Goal: Task Accomplishment & Management: Manage account settings

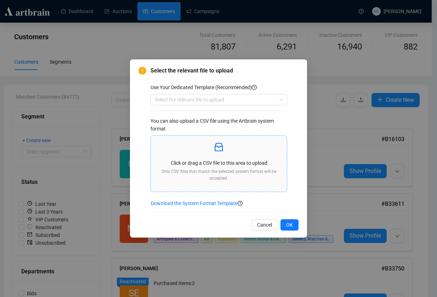
click at [224, 160] on p "Click or drag a CSV file to this area to upload" at bounding box center [218, 163] width 125 height 8
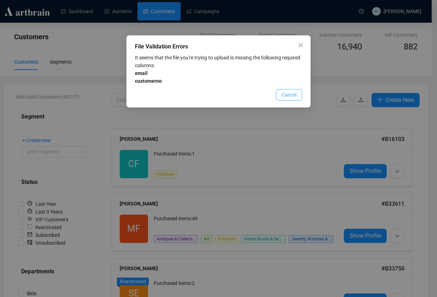
click at [292, 96] on span "Cancel" at bounding box center [288, 95] width 15 height 8
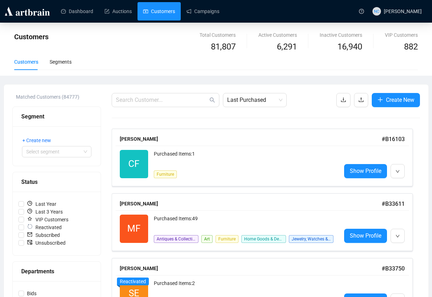
click at [354, 98] on button "button" at bounding box center [361, 100] width 14 height 14
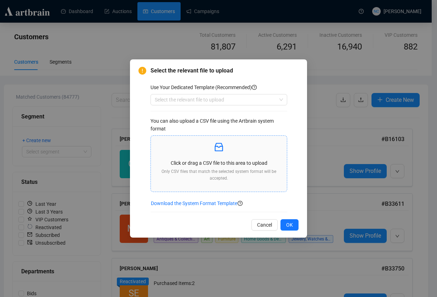
click at [237, 169] on div "Click or drag a CSV file to this area to upload Only CSV files that match the s…" at bounding box center [218, 164] width 125 height 45
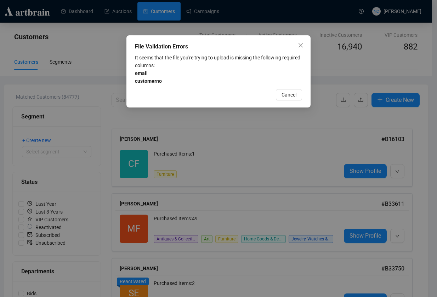
click at [186, 65] on div "It seems that the file you're trying to upload is missing the following require…" at bounding box center [218, 69] width 167 height 31
click at [297, 93] on button "Cancel" at bounding box center [289, 94] width 26 height 11
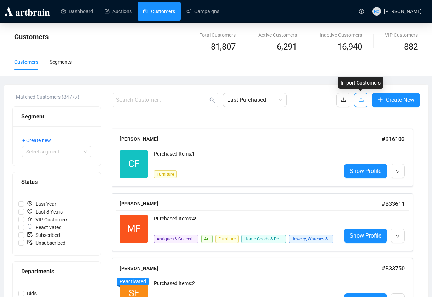
click at [354, 97] on button "button" at bounding box center [361, 100] width 14 height 14
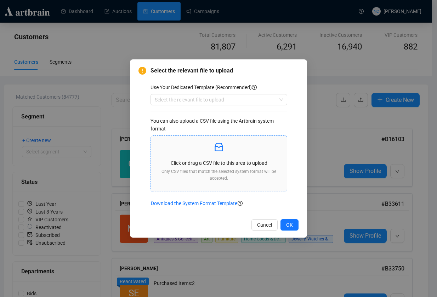
click at [219, 149] on icon "inbox" at bounding box center [218, 147] width 11 height 11
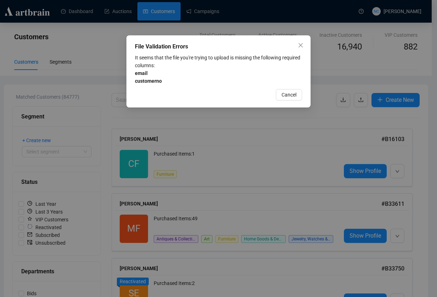
click at [286, 88] on div "File Validation Errors It seems that the file you're trying to upload is missin…" at bounding box center [218, 71] width 184 height 72
click at [287, 95] on span "Cancel" at bounding box center [288, 95] width 15 height 8
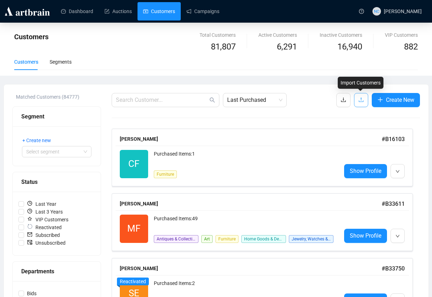
click at [363, 104] on span "button" at bounding box center [361, 100] width 6 height 9
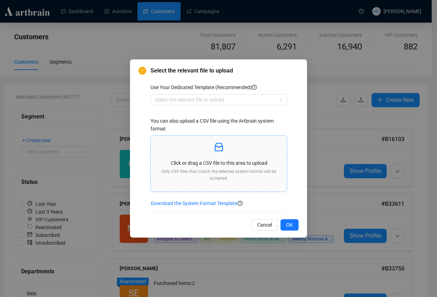
click at [251, 137] on span "Click or drag a CSV file to this area to upload Only CSV files that match the s…" at bounding box center [219, 164] width 136 height 56
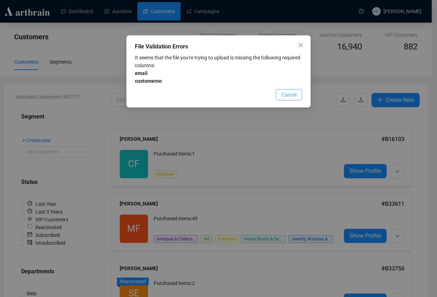
click at [287, 95] on span "Cancel" at bounding box center [288, 95] width 15 height 8
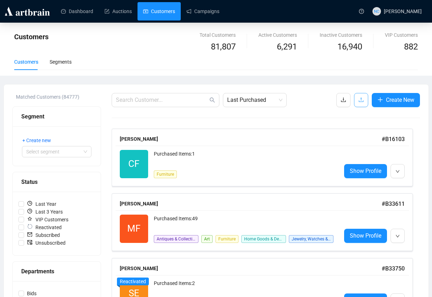
click at [358, 102] on icon "upload" at bounding box center [360, 100] width 5 height 5
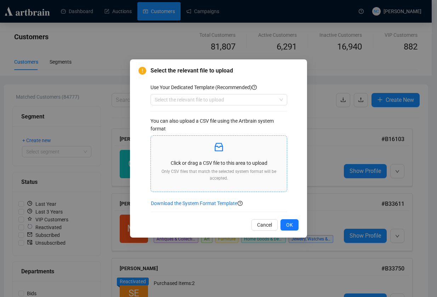
click at [235, 152] on p at bounding box center [218, 148] width 125 height 12
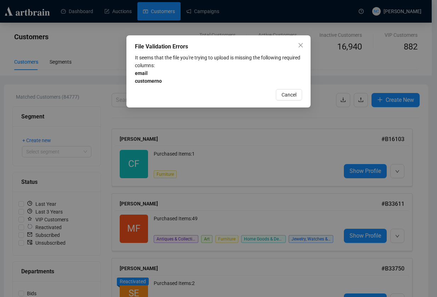
click at [293, 83] on div "It seems that the file you're trying to upload is missing the following require…" at bounding box center [218, 69] width 167 height 31
click at [290, 99] on button "Cancel" at bounding box center [289, 94] width 26 height 11
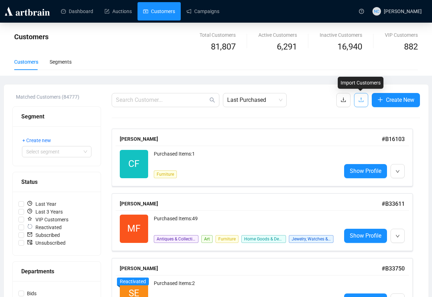
click at [357, 100] on button "button" at bounding box center [361, 100] width 14 height 14
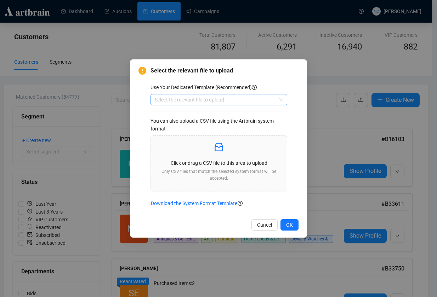
click at [220, 102] on input "search" at bounding box center [216, 100] width 122 height 11
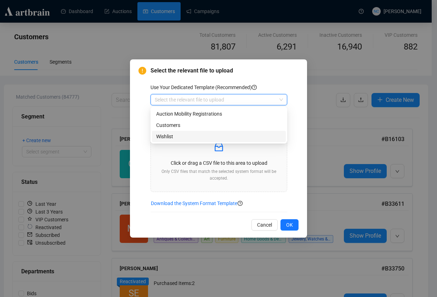
click at [217, 138] on div "Wishlist" at bounding box center [218, 137] width 125 height 8
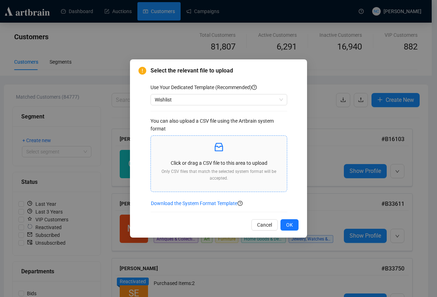
click at [222, 156] on div "Click or drag a CSV file to this area to upload Only CSV files that match the s…" at bounding box center [218, 164] width 125 height 45
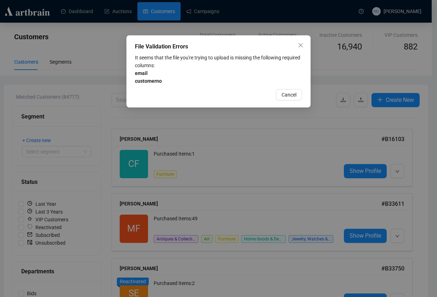
click at [293, 87] on div "File Validation Errors It seems that the file you're trying to upload is missin…" at bounding box center [218, 71] width 184 height 72
click at [292, 96] on span "Cancel" at bounding box center [288, 95] width 15 height 8
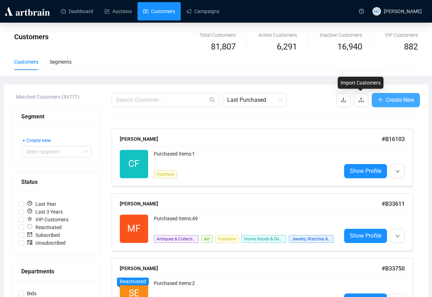
click at [372, 101] on button "Create New" at bounding box center [395, 100] width 48 height 14
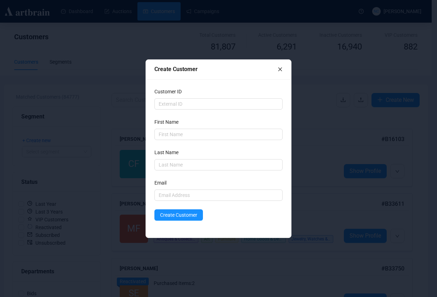
click at [278, 68] on icon "close" at bounding box center [280, 69] width 5 height 5
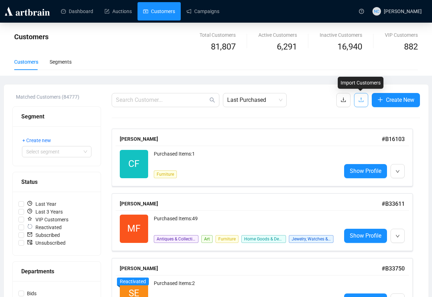
click at [365, 100] on button "button" at bounding box center [361, 100] width 14 height 14
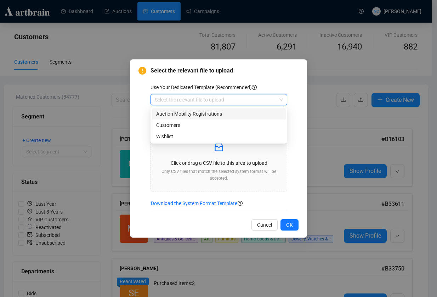
click at [211, 103] on input "search" at bounding box center [216, 100] width 122 height 11
click at [205, 134] on div "Wishlist" at bounding box center [218, 137] width 125 height 8
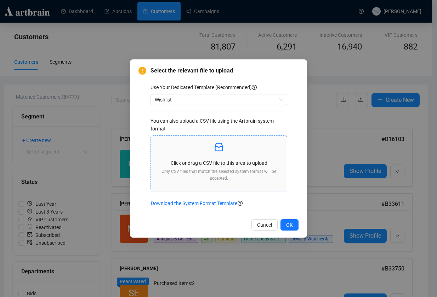
click at [236, 162] on p "Click or drag a CSV file to this area to upload" at bounding box center [218, 163] width 125 height 8
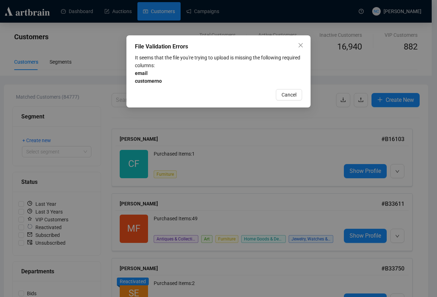
click at [278, 101] on div "File Validation Errors It seems that the file you're trying to upload is missin…" at bounding box center [218, 71] width 184 height 72
click at [295, 101] on div "File Validation Errors It seems that the file you're trying to upload is missin…" at bounding box center [218, 71] width 184 height 72
click at [294, 98] on span "Cancel" at bounding box center [288, 95] width 15 height 8
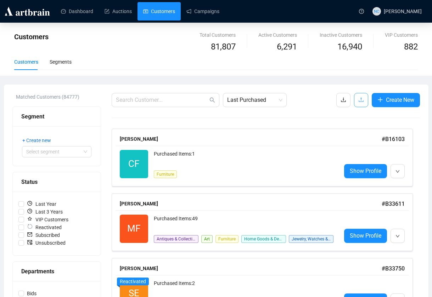
click at [358, 103] on span "button" at bounding box center [361, 100] width 6 height 9
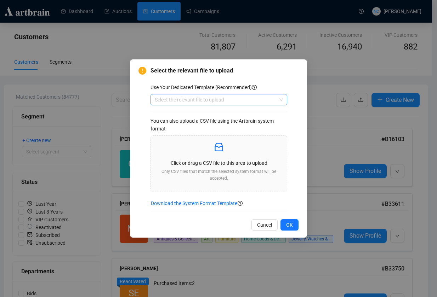
click at [233, 103] on input "search" at bounding box center [216, 100] width 122 height 11
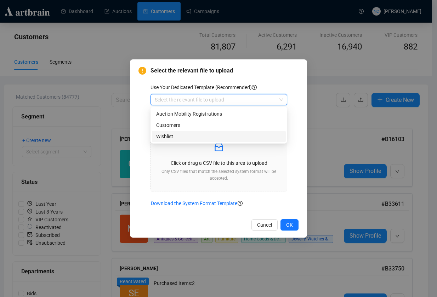
click at [223, 133] on div "Wishlist" at bounding box center [218, 137] width 125 height 8
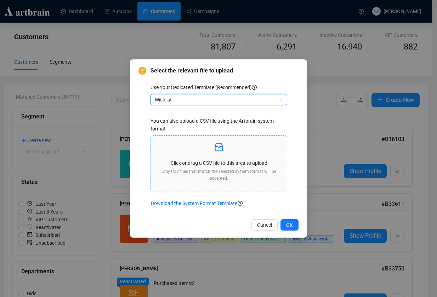
click at [224, 153] on icon "inbox" at bounding box center [218, 147] width 11 height 11
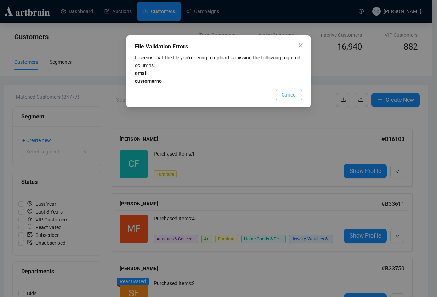
click at [292, 97] on span "Cancel" at bounding box center [288, 95] width 15 height 8
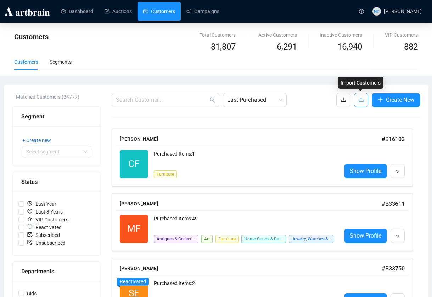
click at [361, 99] on icon "upload" at bounding box center [361, 100] width 6 height 6
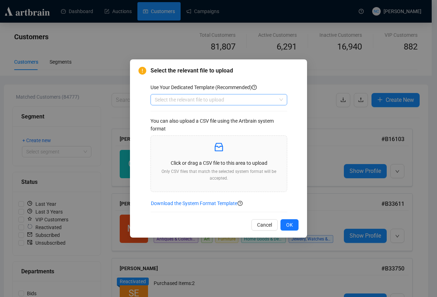
click at [240, 102] on input "search" at bounding box center [216, 100] width 122 height 11
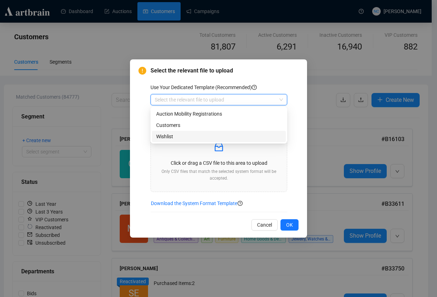
click at [228, 137] on div "Wishlist" at bounding box center [218, 137] width 125 height 8
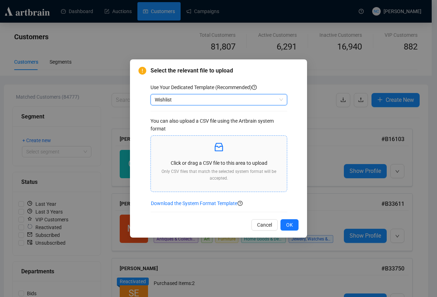
click at [220, 154] on p at bounding box center [218, 148] width 125 height 12
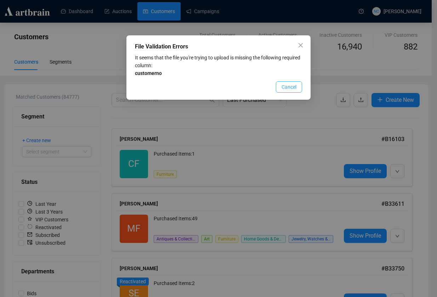
click at [288, 87] on span "Cancel" at bounding box center [288, 87] width 15 height 8
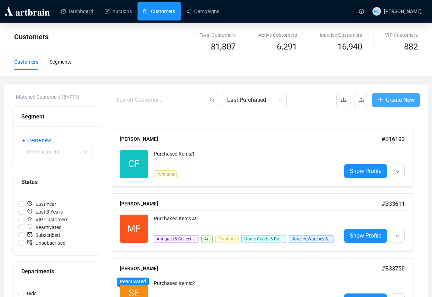
click at [404, 98] on span "Create New" at bounding box center [400, 100] width 28 height 9
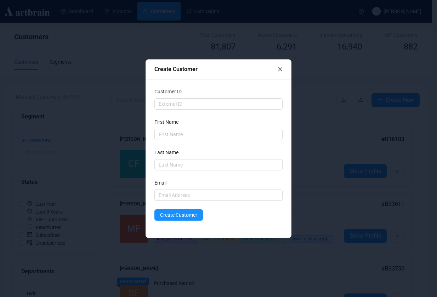
drag, startPoint x: 278, startPoint y: 63, endPoint x: 281, endPoint y: 68, distance: 5.9
click at [281, 68] on div "Create Customer" at bounding box center [218, 70] width 145 height 20
click at [281, 68] on icon "close" at bounding box center [280, 69] width 4 height 4
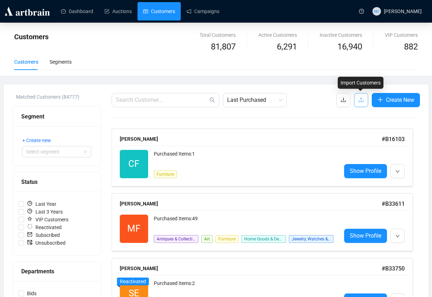
click at [361, 100] on icon "upload" at bounding box center [361, 100] width 6 height 6
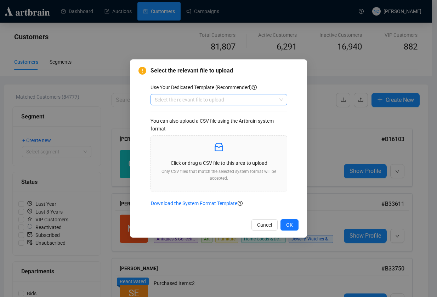
click at [225, 100] on input "search" at bounding box center [216, 100] width 122 height 11
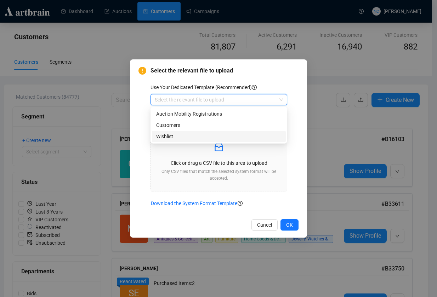
click at [194, 137] on div "Wishlist" at bounding box center [218, 137] width 125 height 8
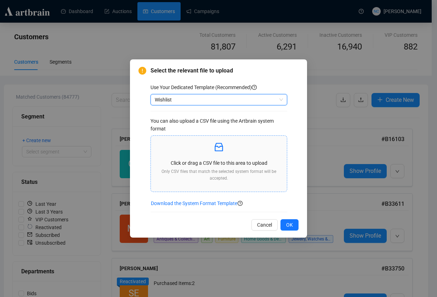
click at [237, 168] on div "Click or drag a CSV file to this area to upload Only CSV files that match the s…" at bounding box center [218, 164] width 125 height 45
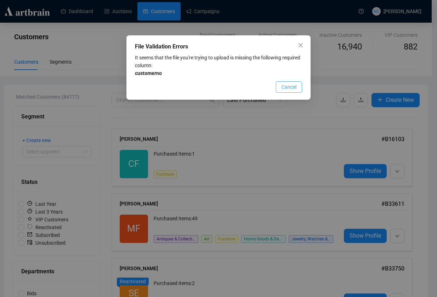
click at [281, 85] on button "Cancel" at bounding box center [289, 86] width 26 height 11
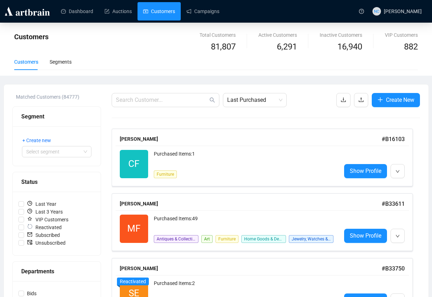
drag, startPoint x: 322, startPoint y: 234, endPoint x: 319, endPoint y: 230, distance: 4.8
click at [321, 234] on div "Antiques & Collectibles Art Furniture Home Goods & Decor Jewelry, Watches & Gem…" at bounding box center [243, 236] width 179 height 14
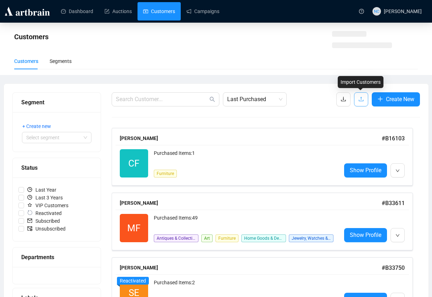
click at [358, 103] on span "button" at bounding box center [361, 99] width 6 height 9
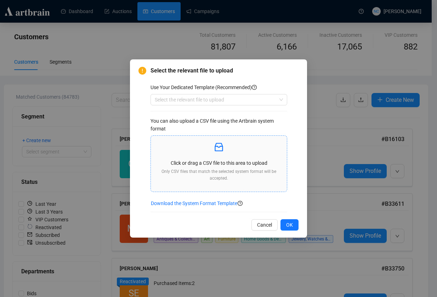
click at [225, 156] on div "Click or drag a CSV file to this area to upload Only CSV files that match the s…" at bounding box center [218, 164] width 125 height 45
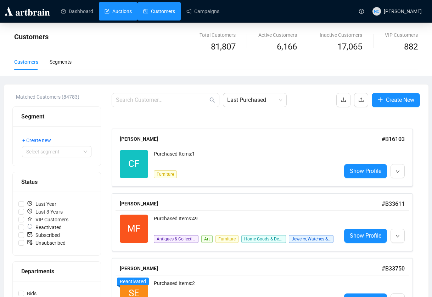
drag, startPoint x: 127, startPoint y: 8, endPoint x: 129, endPoint y: 15, distance: 7.0
click at [127, 8] on link "Auctions" at bounding box center [117, 11] width 27 height 18
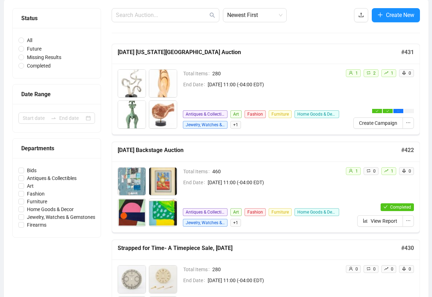
scroll to position [71, 0]
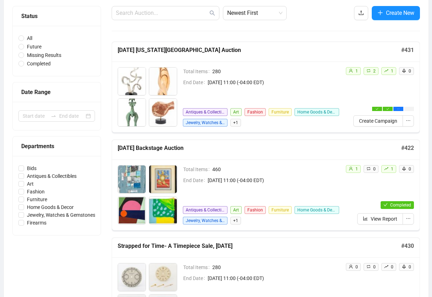
click at [147, 152] on h5 "[DATE] Backstage Auction" at bounding box center [259, 148] width 283 height 8
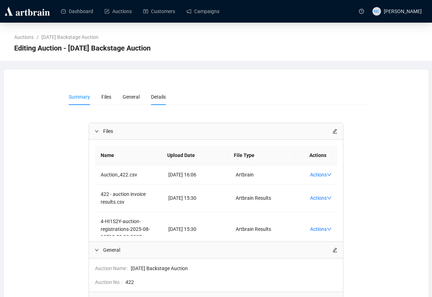
click at [152, 94] on span "Details" at bounding box center [158, 97] width 15 height 6
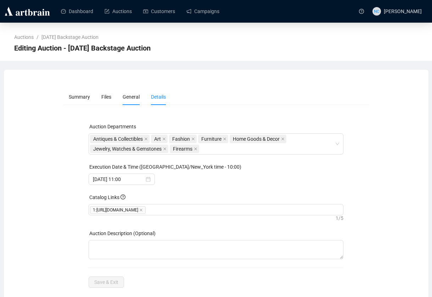
click at [143, 97] on li "General" at bounding box center [131, 97] width 28 height 16
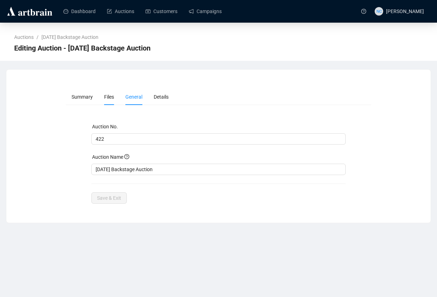
click at [116, 101] on li "Files" at bounding box center [108, 97] width 21 height 16
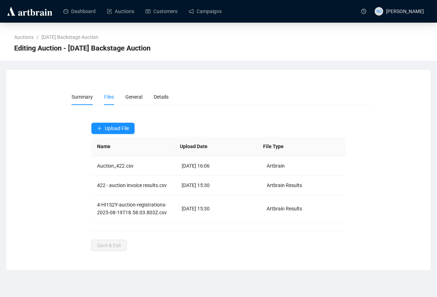
click at [93, 101] on li "Summary" at bounding box center [82, 97] width 33 height 16
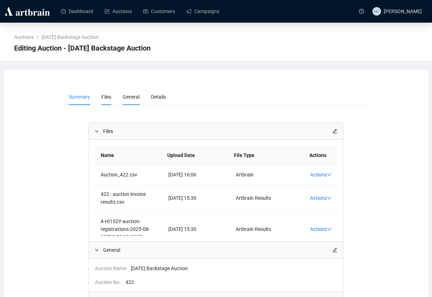
click at [117, 101] on li "General" at bounding box center [131, 97] width 28 height 16
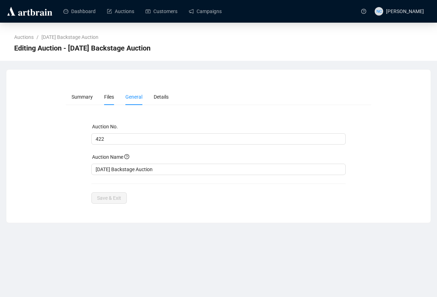
click at [105, 102] on li "Files" at bounding box center [108, 97] width 21 height 16
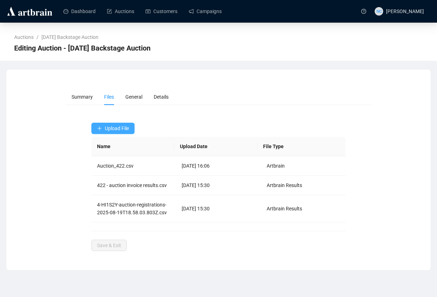
click at [106, 134] on button "Upload File" at bounding box center [112, 128] width 43 height 11
click at [110, 129] on span "Upload File" at bounding box center [117, 129] width 24 height 6
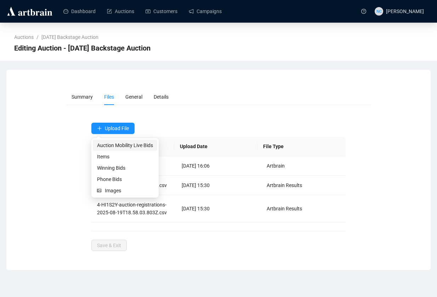
click at [126, 147] on span "Auction Mobility Live Bids" at bounding box center [125, 146] width 56 height 8
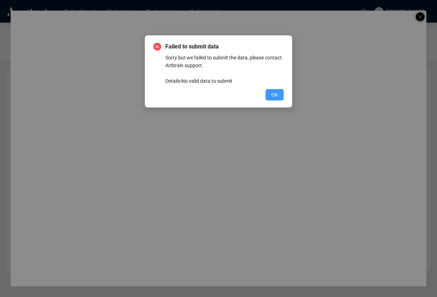
click at [280, 95] on button "OK" at bounding box center [275, 94] width 18 height 11
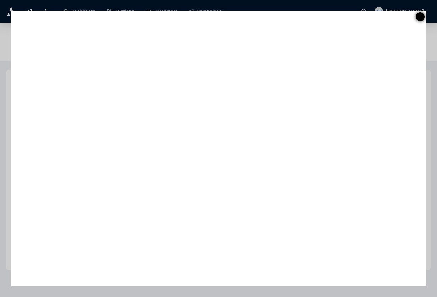
click at [421, 16] on line at bounding box center [420, 17] width 3 height 3
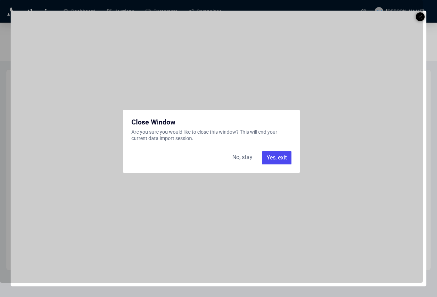
click at [269, 155] on div "Yes, exit" at bounding box center [276, 158] width 29 height 13
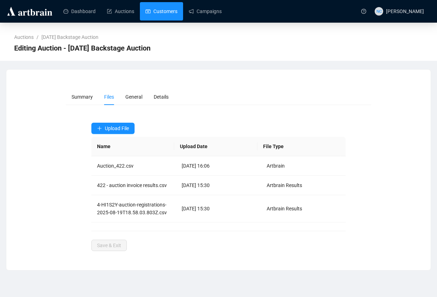
click at [146, 10] on link "Customers" at bounding box center [162, 11] width 32 height 18
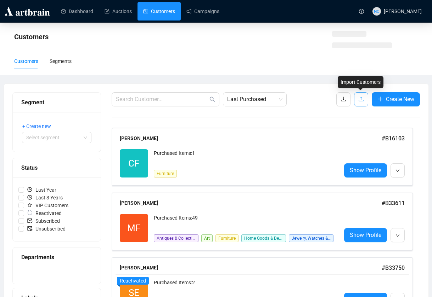
click at [359, 98] on icon "upload" at bounding box center [361, 99] width 6 height 6
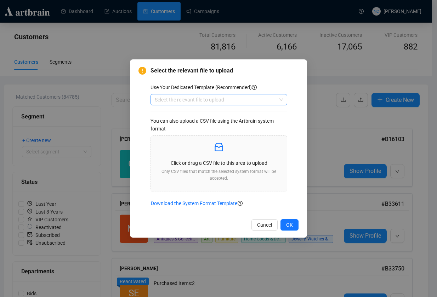
click at [208, 98] on input "search" at bounding box center [216, 100] width 122 height 11
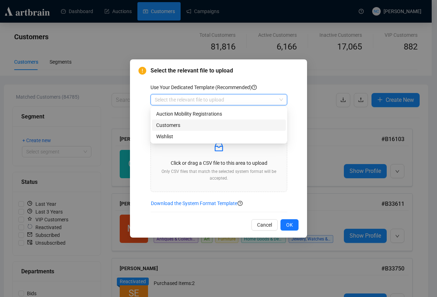
click at [203, 126] on div "Customers" at bounding box center [218, 125] width 125 height 8
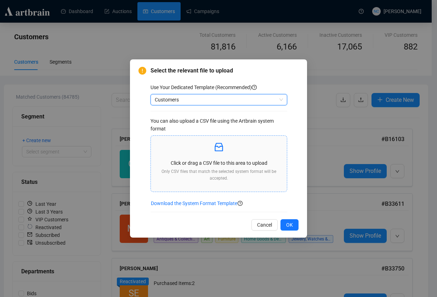
click at [214, 161] on p "Click or drag a CSV file to this area to upload" at bounding box center [218, 163] width 125 height 8
click at [223, 156] on div "Click or drag a CSV file to this area to upload Only CSV files that match the s…" at bounding box center [218, 164] width 125 height 45
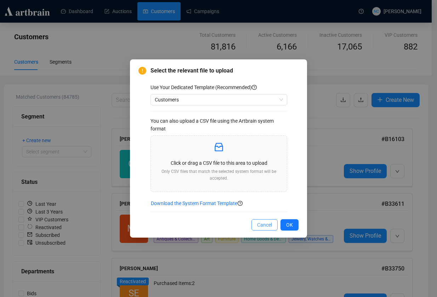
click at [266, 227] on span "Cancel" at bounding box center [264, 225] width 15 height 8
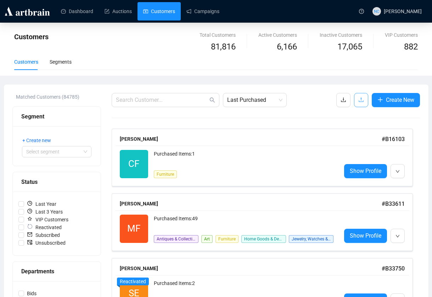
click at [355, 98] on button "button" at bounding box center [361, 100] width 14 height 14
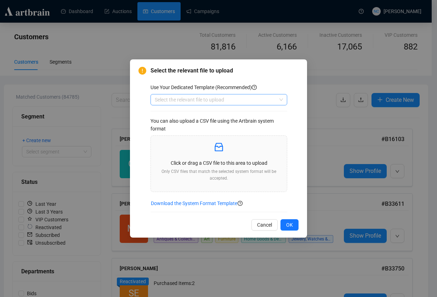
click at [177, 99] on input "search" at bounding box center [216, 100] width 122 height 11
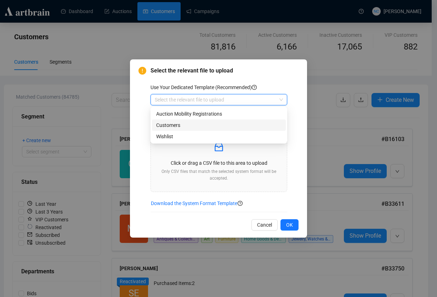
click at [188, 123] on div "Customers" at bounding box center [218, 125] width 125 height 8
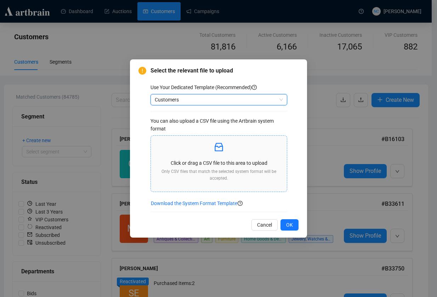
click at [201, 179] on p "Only CSV files that match the selected system format will be accepted." at bounding box center [218, 175] width 125 height 13
click at [207, 161] on p "Click or drag a CSV file to this area to upload" at bounding box center [218, 163] width 125 height 8
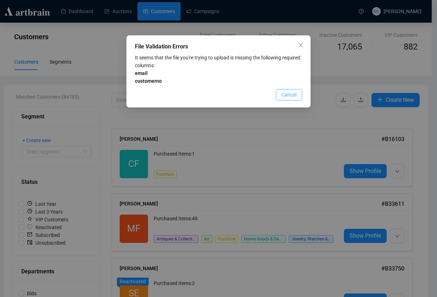
click at [296, 92] on span "Cancel" at bounding box center [288, 95] width 15 height 8
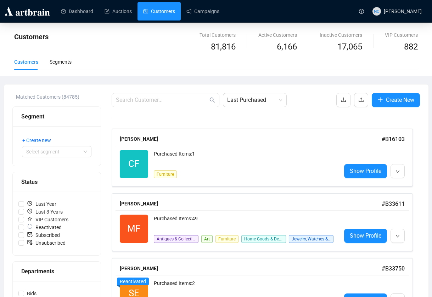
click at [198, 65] on div "Customers Segments" at bounding box center [215, 62] width 403 height 16
click at [355, 98] on button "button" at bounding box center [361, 100] width 14 height 14
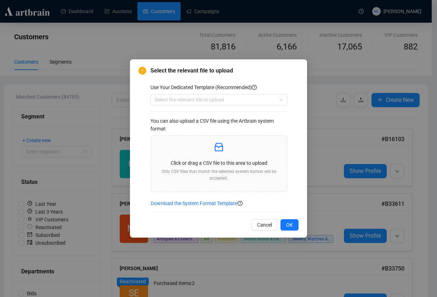
click at [247, 107] on div "Use Your Dedicated Template (Recommended) Select the relevant file to upload Yo…" at bounding box center [224, 148] width 148 height 129
click at [244, 100] on input "search" at bounding box center [216, 100] width 122 height 11
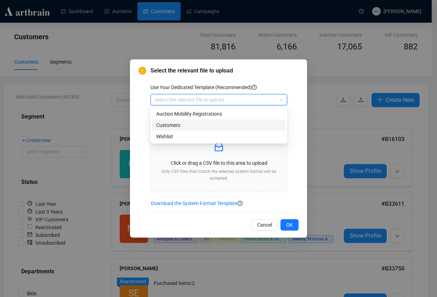
click at [227, 126] on div "Customers" at bounding box center [218, 125] width 125 height 8
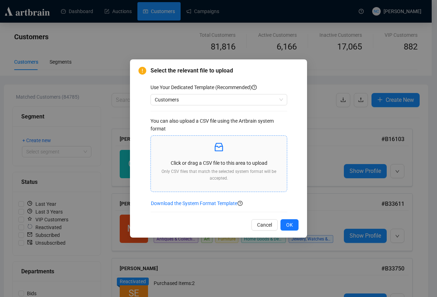
click at [232, 148] on p at bounding box center [218, 148] width 125 height 12
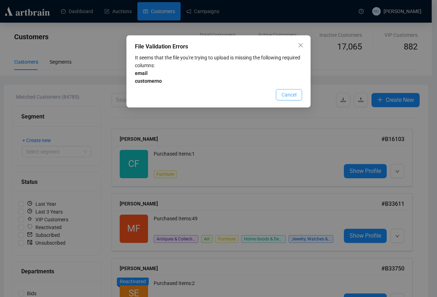
click at [297, 93] on button "Cancel" at bounding box center [289, 94] width 26 height 11
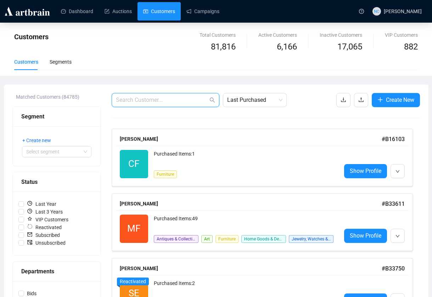
click at [175, 103] on input "text" at bounding box center [162, 100] width 92 height 8
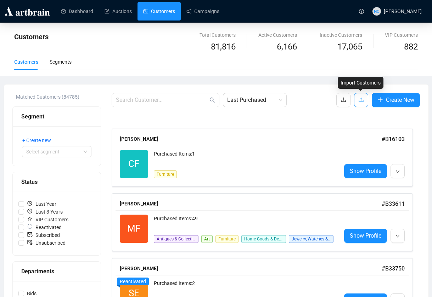
click at [355, 95] on button "button" at bounding box center [361, 100] width 14 height 14
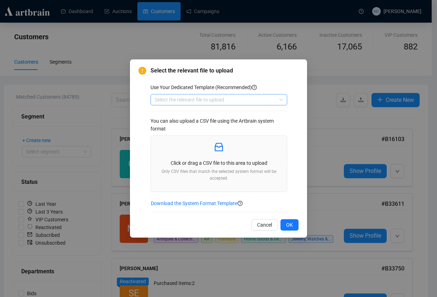
click at [243, 96] on input "search" at bounding box center [216, 100] width 122 height 11
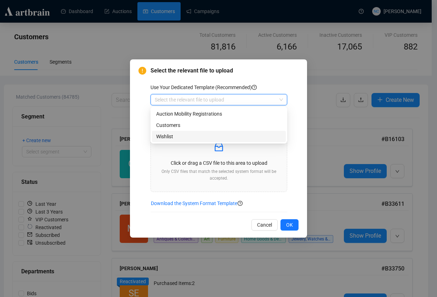
click at [216, 131] on div "Wishlist" at bounding box center [219, 136] width 134 height 11
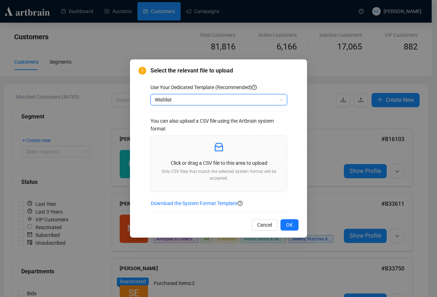
click at [224, 100] on span "Wishlist" at bounding box center [219, 100] width 128 height 11
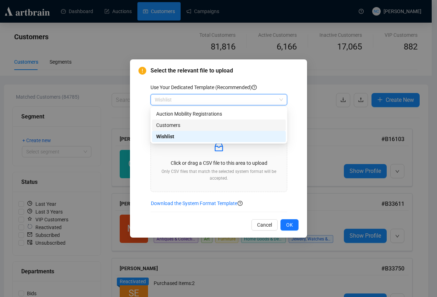
click at [212, 121] on div "Customers" at bounding box center [219, 125] width 134 height 11
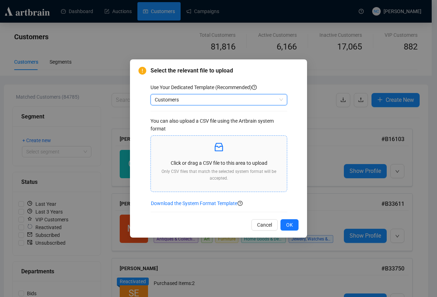
click at [216, 138] on span "Click or drag a CSV file to this area to upload Only CSV files that match the s…" at bounding box center [219, 164] width 136 height 56
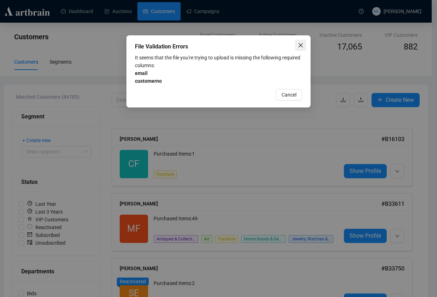
click at [302, 41] on button "Close" at bounding box center [300, 45] width 11 height 11
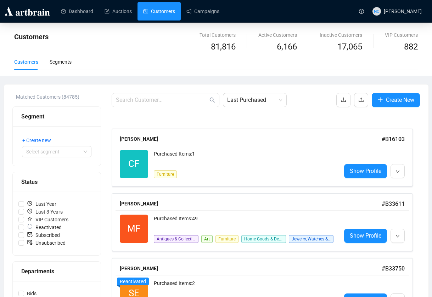
drag, startPoint x: 149, startPoint y: 41, endPoint x: 158, endPoint y: 41, distance: 8.9
click at [149, 41] on div "Customers" at bounding box center [132, 42] width 237 height 23
click at [360, 104] on span "button" at bounding box center [361, 100] width 6 height 9
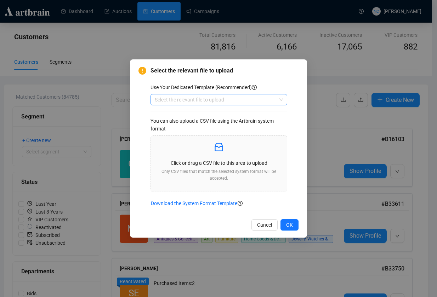
click at [197, 97] on input "search" at bounding box center [216, 100] width 122 height 11
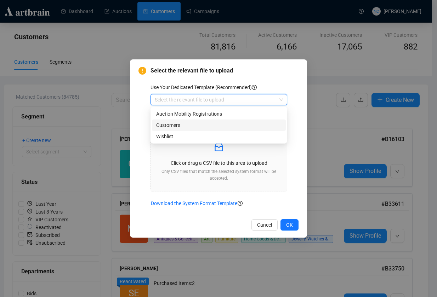
click at [203, 127] on div "Customers" at bounding box center [218, 125] width 125 height 8
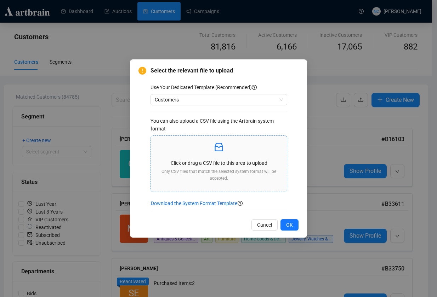
click at [216, 154] on div "Click or drag a CSV file to this area to upload Only CSV files that match the s…" at bounding box center [218, 164] width 125 height 45
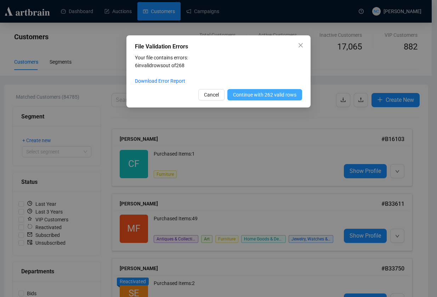
click at [271, 98] on span "Continue with 262 valid rows" at bounding box center [264, 95] width 63 height 8
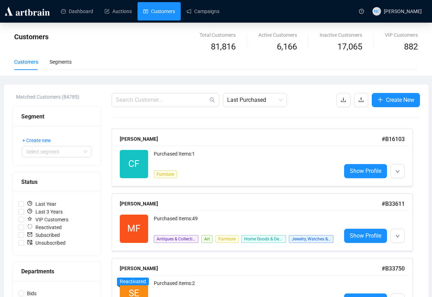
click at [169, 69] on div "Customers Segments" at bounding box center [215, 62] width 403 height 16
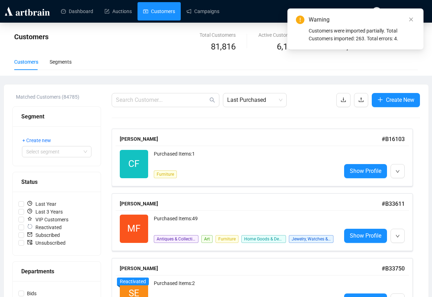
click at [417, 15] on div "Warning Customers were imported partially. Total Customers imported: 263. Total…" at bounding box center [355, 28] width 136 height 41
click at [414, 18] on link "Close" at bounding box center [411, 20] width 8 height 8
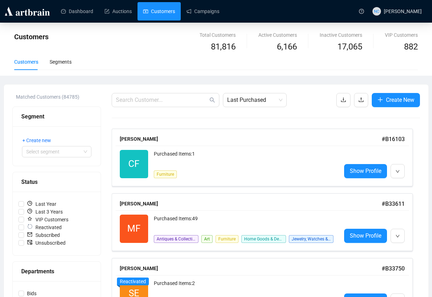
click at [356, 100] on button "button" at bounding box center [361, 100] width 14 height 14
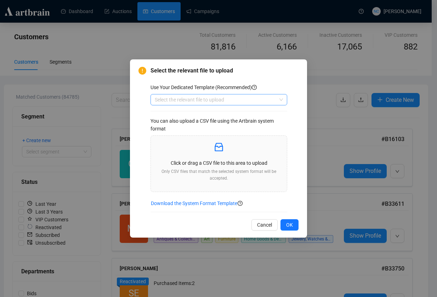
click at [227, 101] on input "search" at bounding box center [216, 100] width 122 height 11
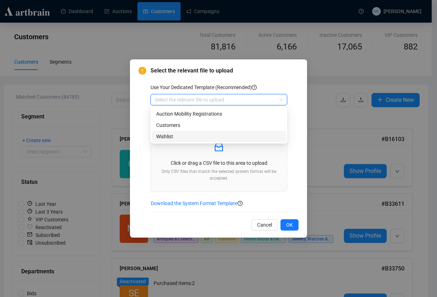
click at [210, 142] on div "Wishlist" at bounding box center [219, 136] width 134 height 11
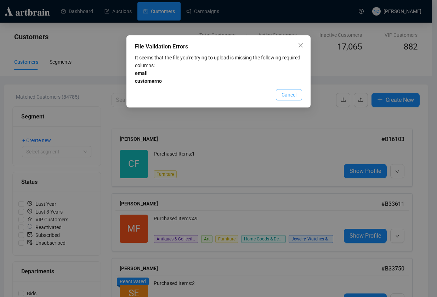
click at [292, 97] on span "Cancel" at bounding box center [288, 95] width 15 height 8
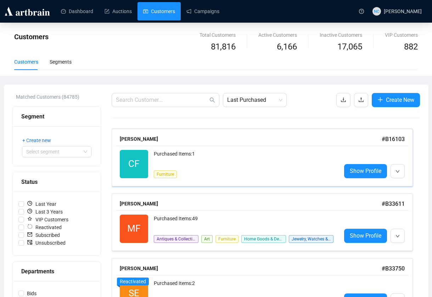
click at [261, 131] on div "[PERSON_NAME] # B16103 CF Reactivated Purchased Items: 1 Furniture Show Profile" at bounding box center [262, 158] width 301 height 58
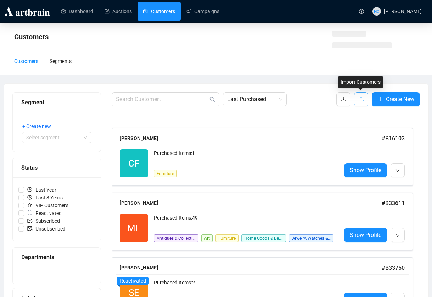
click at [355, 105] on button "button" at bounding box center [361, 99] width 14 height 14
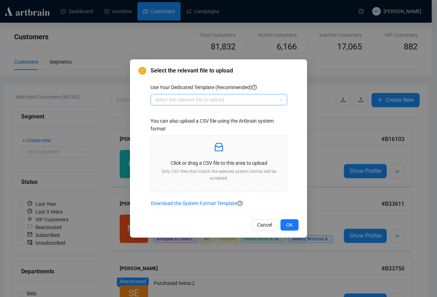
click at [238, 104] on input "search" at bounding box center [216, 100] width 122 height 11
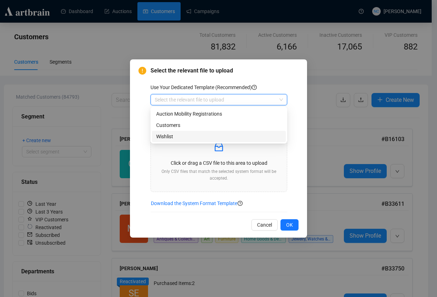
click at [212, 134] on div "Wishlist" at bounding box center [218, 137] width 125 height 8
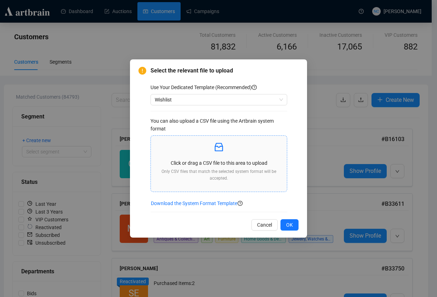
click at [212, 179] on p "Only CSV files that match the selected system format will be accepted." at bounding box center [218, 175] width 125 height 13
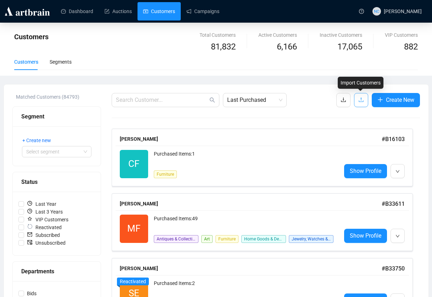
click at [362, 102] on icon "upload" at bounding box center [360, 100] width 5 height 5
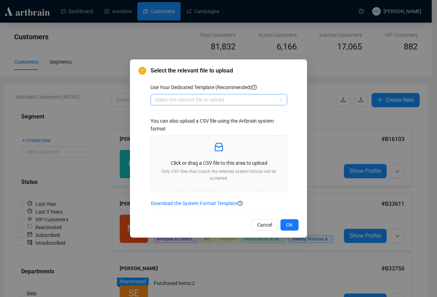
click at [254, 98] on input "search" at bounding box center [216, 100] width 122 height 11
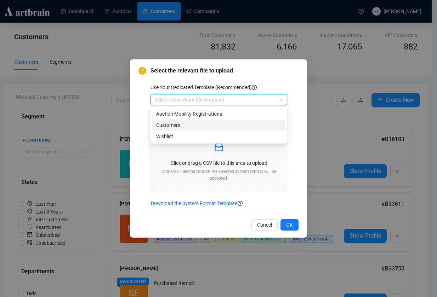
click at [209, 125] on div "Customers" at bounding box center [218, 125] width 125 height 8
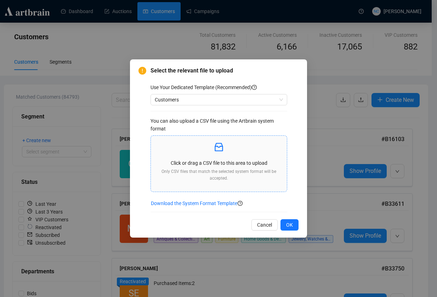
click at [242, 162] on p "Click or drag a CSV file to this area to upload" at bounding box center [218, 163] width 125 height 8
click at [263, 55] on div "Select the relevant file to upload Use Your Dedicated Template (Recommended) Cu…" at bounding box center [218, 148] width 437 height 297
click at [229, 168] on div "Click or drag a CSV file to this area to upload Only CSV files that match the s…" at bounding box center [218, 164] width 125 height 45
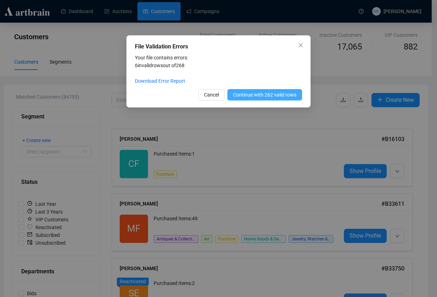
click at [274, 91] on button "Continue with 262 valid rows" at bounding box center [264, 94] width 75 height 11
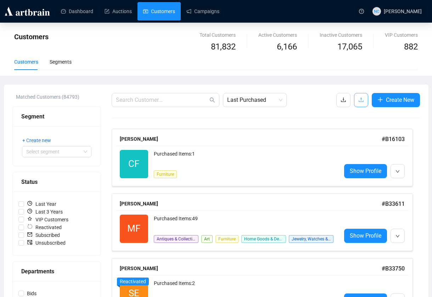
click at [361, 95] on button "button" at bounding box center [361, 100] width 14 height 14
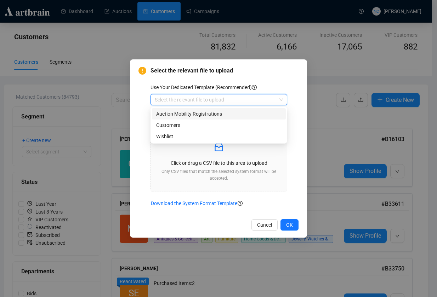
click at [226, 95] on input "search" at bounding box center [216, 100] width 122 height 11
click at [220, 136] on div "Wishlist" at bounding box center [218, 137] width 125 height 8
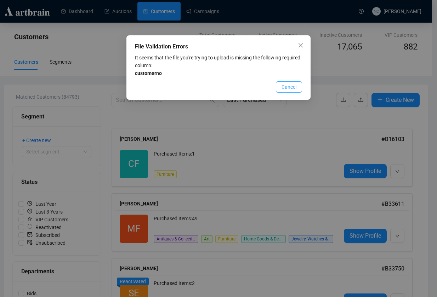
click at [291, 90] on span "Cancel" at bounding box center [288, 87] width 15 height 8
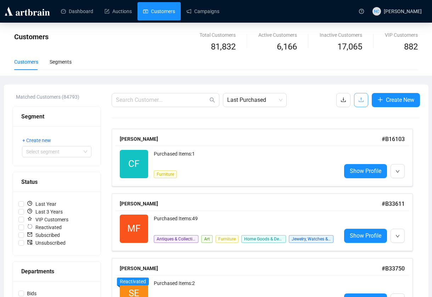
click at [360, 101] on icon "upload" at bounding box center [361, 100] width 6 height 6
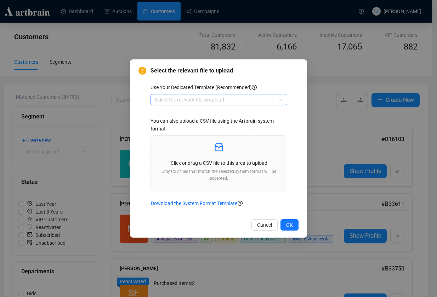
click at [220, 106] on div "Use Your Dedicated Template (Recommended) Select the relevant file to upload Yo…" at bounding box center [224, 148] width 148 height 129
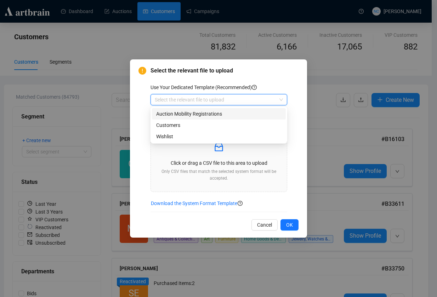
click at [220, 102] on input "search" at bounding box center [216, 100] width 122 height 11
click at [211, 122] on div "Customers" at bounding box center [218, 125] width 125 height 8
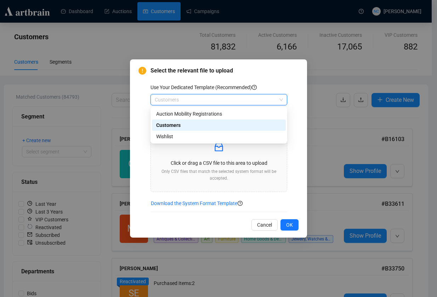
click at [244, 98] on span "Customers" at bounding box center [219, 100] width 128 height 11
click at [211, 142] on div "us_sh_Kt3kTzpz us_sh_r0jvefdb Auction Mobility Registrations Customers Wishlist" at bounding box center [218, 125] width 137 height 37
click at [221, 139] on div "Wishlist" at bounding box center [218, 137] width 125 height 8
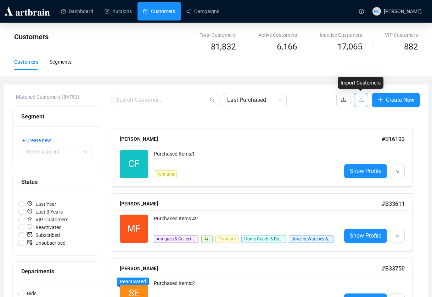
click at [362, 104] on span "button" at bounding box center [361, 100] width 6 height 9
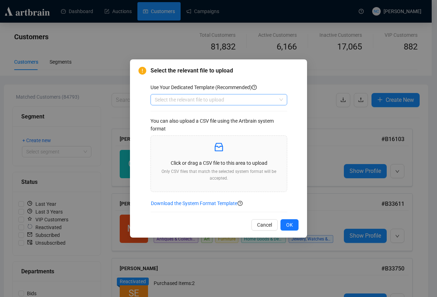
click at [218, 102] on input "search" at bounding box center [216, 100] width 122 height 11
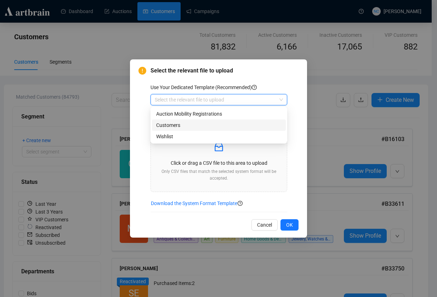
click at [211, 125] on div "Customers" at bounding box center [218, 125] width 125 height 8
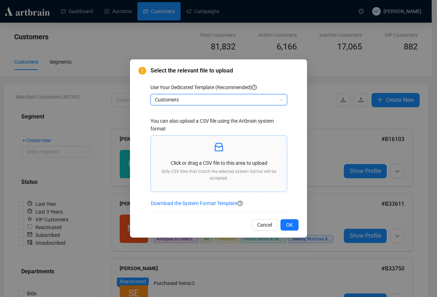
click at [211, 155] on div "Click or drag a CSV file to this area to upload Only CSV files that match the s…" at bounding box center [218, 164] width 125 height 45
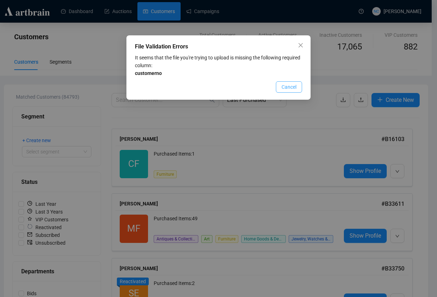
click at [281, 85] on button "Cancel" at bounding box center [289, 86] width 26 height 11
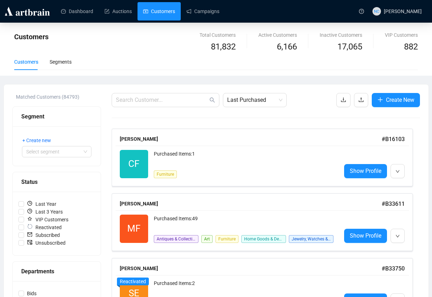
click at [360, 104] on span "button" at bounding box center [361, 100] width 6 height 9
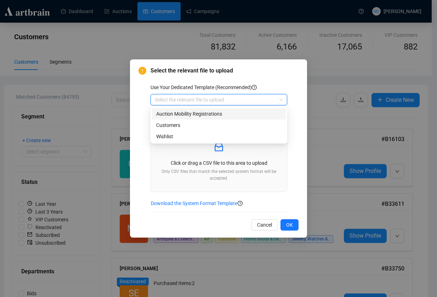
click at [222, 99] on input "search" at bounding box center [216, 100] width 122 height 11
click at [214, 128] on div "Customers" at bounding box center [218, 125] width 125 height 8
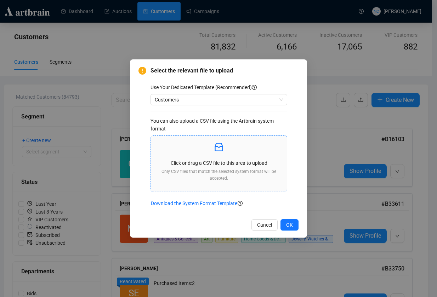
click at [225, 172] on p "Only CSV files that match the selected system format will be accepted." at bounding box center [218, 175] width 125 height 13
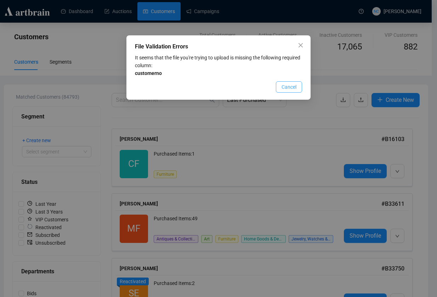
click at [281, 88] on button "Cancel" at bounding box center [289, 86] width 26 height 11
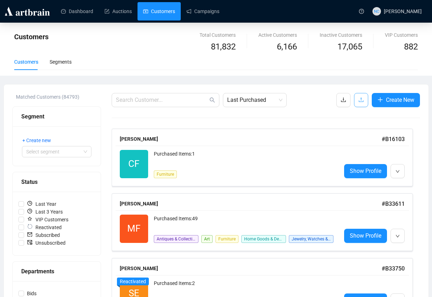
click at [360, 101] on icon "upload" at bounding box center [361, 100] width 6 height 6
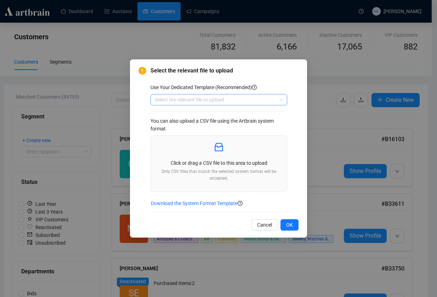
click at [194, 98] on input "search" at bounding box center [216, 100] width 122 height 11
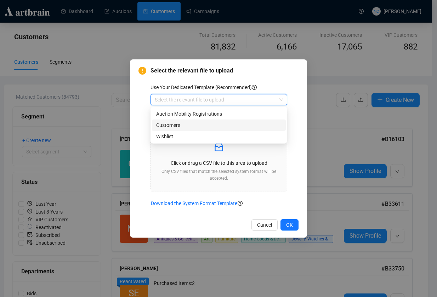
click at [198, 125] on div "Customers" at bounding box center [218, 125] width 125 height 8
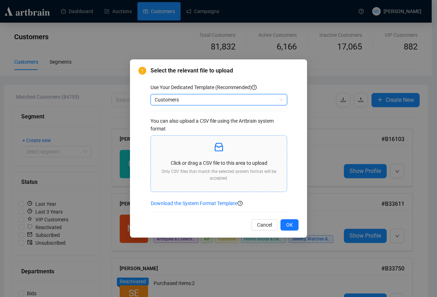
click at [212, 159] on div "Click or drag a CSV file to this area to upload Only CSV files that match the s…" at bounding box center [218, 164] width 125 height 45
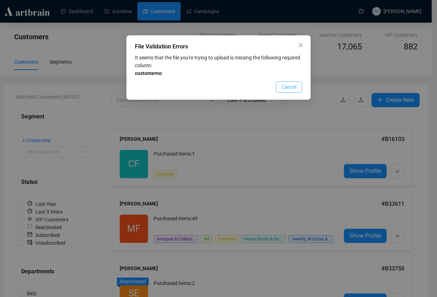
click at [285, 85] on span "Cancel" at bounding box center [288, 87] width 15 height 8
